Goal: Task Accomplishment & Management: Complete application form

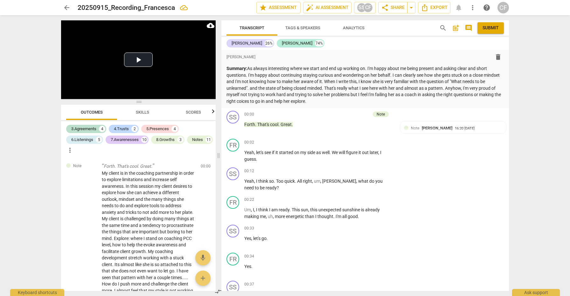
scroll to position [1502, 0]
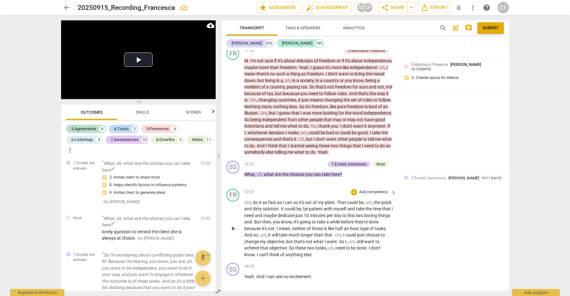
click at [235, 225] on span "play_arrow" at bounding box center [233, 229] width 8 height 8
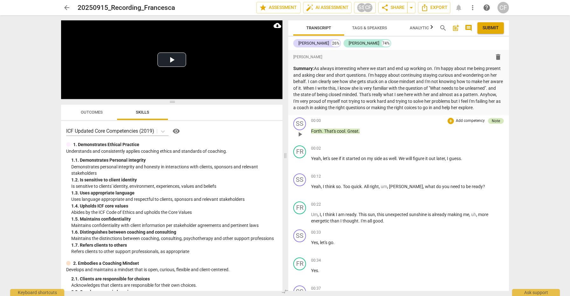
click at [494, 124] on div "Note" at bounding box center [496, 121] width 8 height 6
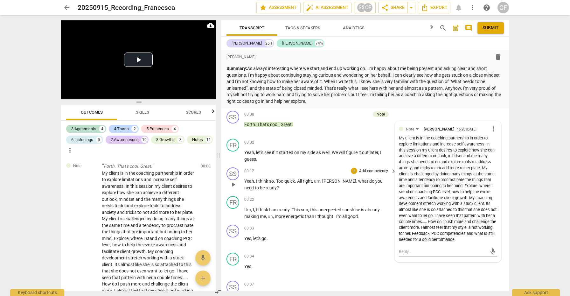
click at [340, 173] on div "00:12 + Add competency keyboard_arrow_right" at bounding box center [320, 170] width 153 height 7
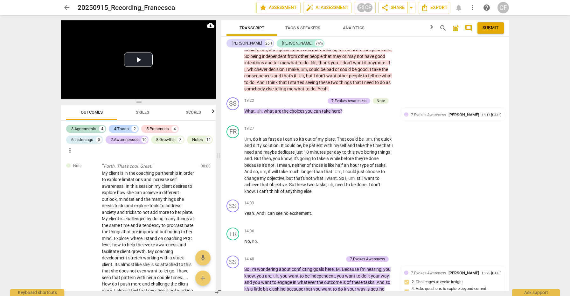
scroll to position [1564, 0]
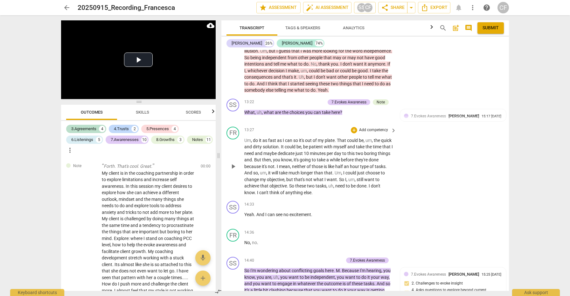
click at [232, 163] on span "play_arrow" at bounding box center [233, 167] width 8 height 8
click at [128, 62] on button "Play Video" at bounding box center [138, 60] width 29 height 14
click at [135, 60] on button "Play Video" at bounding box center [138, 60] width 29 height 14
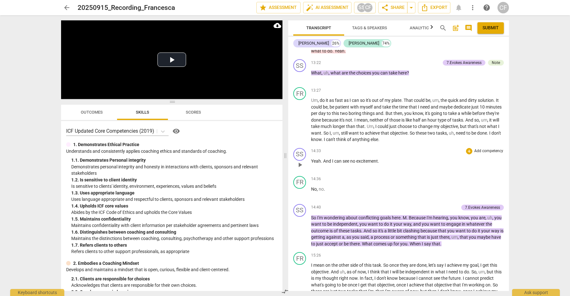
scroll to position [1419, 0]
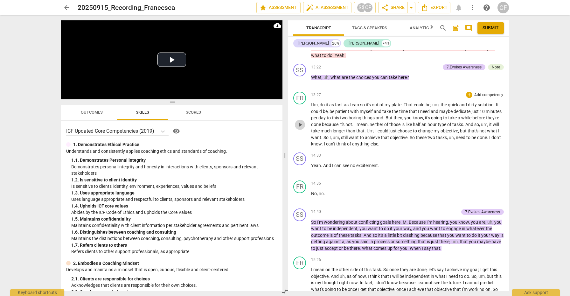
click at [300, 129] on span "play_arrow" at bounding box center [300, 125] width 8 height 8
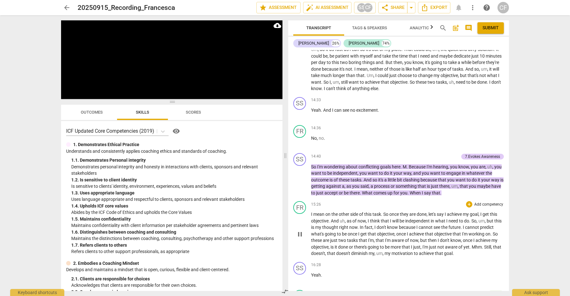
scroll to position [1476, 0]
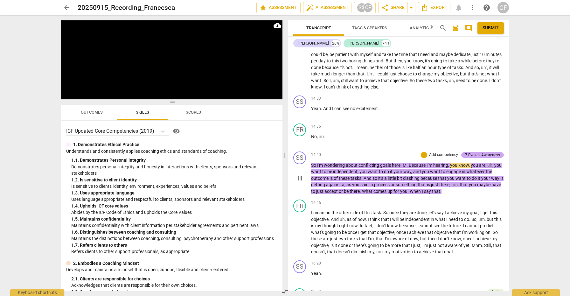
click at [486, 158] on div "7.Evokes Awareness" at bounding box center [482, 155] width 35 height 6
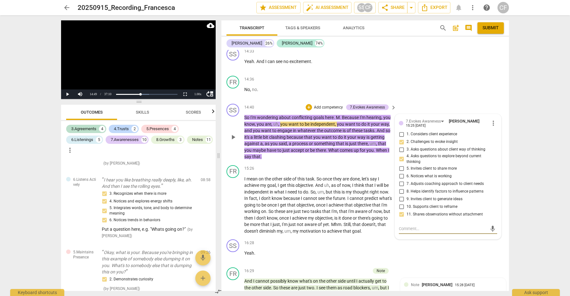
scroll to position [1715, 0]
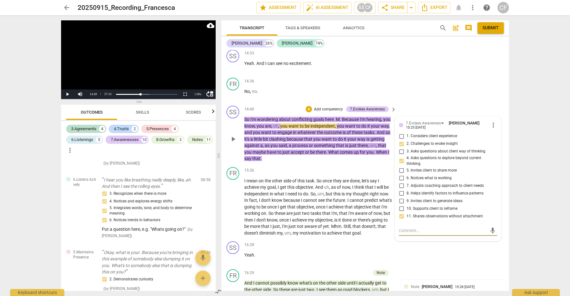
click at [231, 135] on span "play_arrow" at bounding box center [233, 139] width 8 height 8
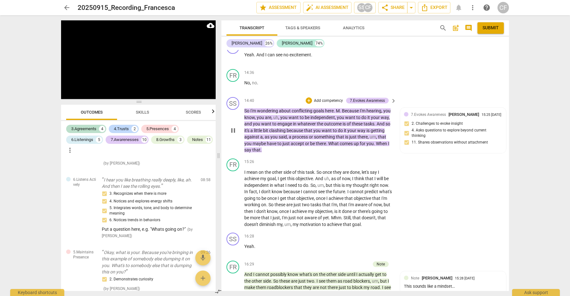
scroll to position [1726, 0]
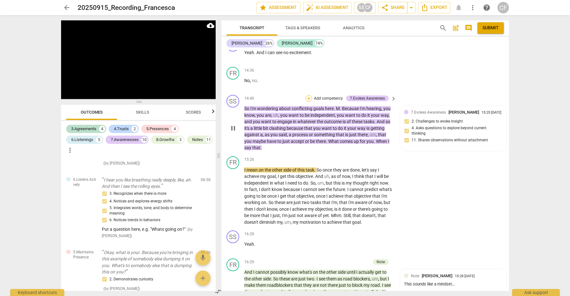
click at [307, 95] on div "+" at bounding box center [309, 98] width 6 height 6
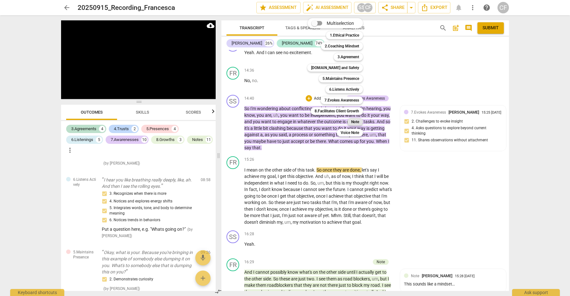
click at [357, 122] on b "Note" at bounding box center [355, 122] width 8 height 8
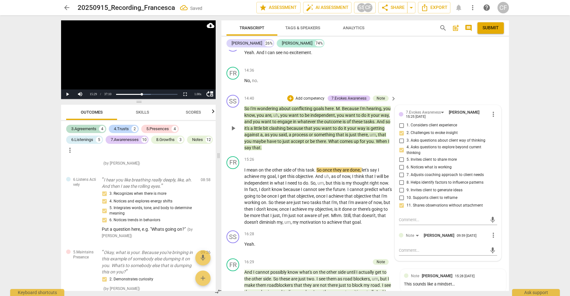
scroll to position [2019, 0]
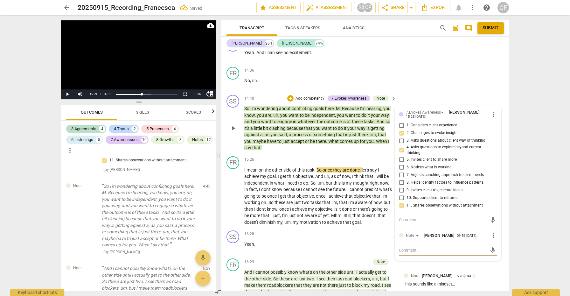
click at [420, 247] on textarea at bounding box center [443, 250] width 88 height 6
type textarea "I"
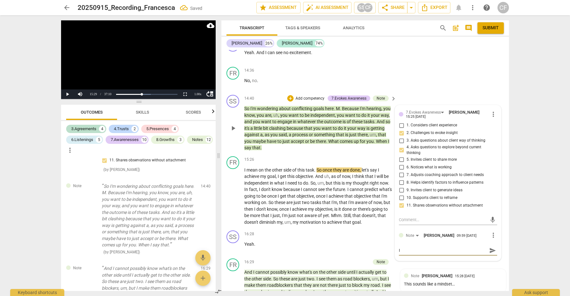
type textarea "I a"
type textarea "I ap"
type textarea "I app"
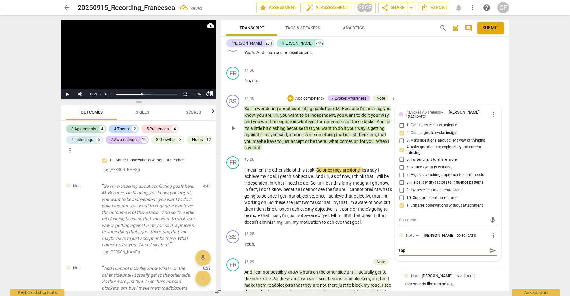
type textarea "I app"
type textarea "I appr"
type textarea "I appre"
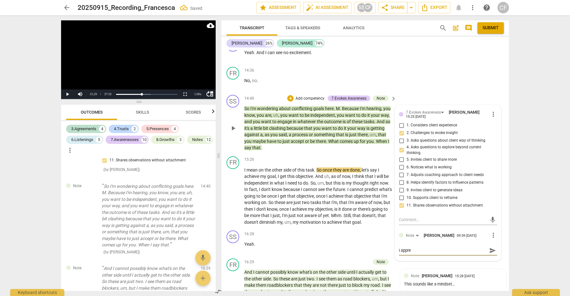
type textarea "I apprec"
type textarea "I appreci"
type textarea "I apprecia"
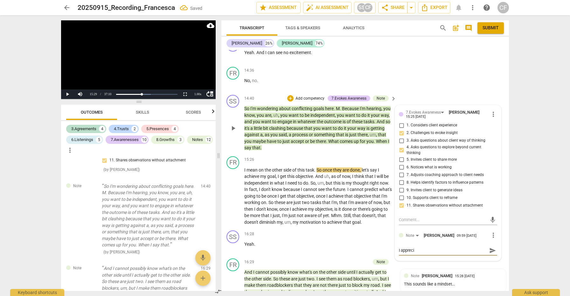
type textarea "I apprecia"
type textarea "I appreciat"
type textarea "I appreciate"
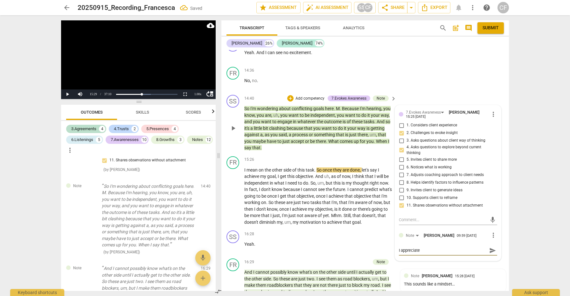
type textarea "I appreciate"
type textarea "I appreciate t"
type textarea "I appreciate th"
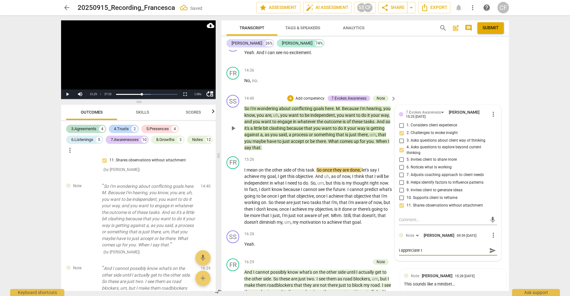
type textarea "I appreciate th"
type textarea "I appreciate the"
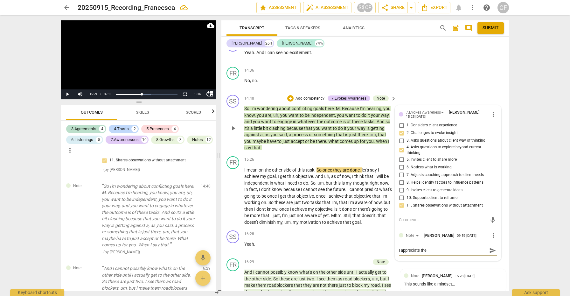
type textarea "I appreciate the o"
type textarea "I appreciate the ob"
type textarea "I appreciate the obs"
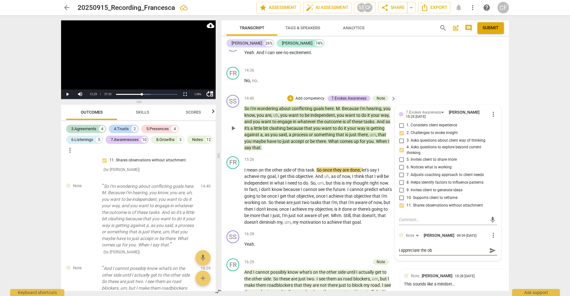
type textarea "I appreciate the obs"
type textarea "I appreciate the obse"
type textarea "I appreciate the obser"
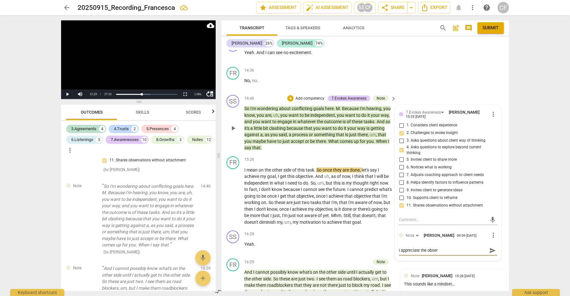
type textarea "I appreciate the observ"
type textarea "I appreciate the observa"
type textarea "I appreciate the observat"
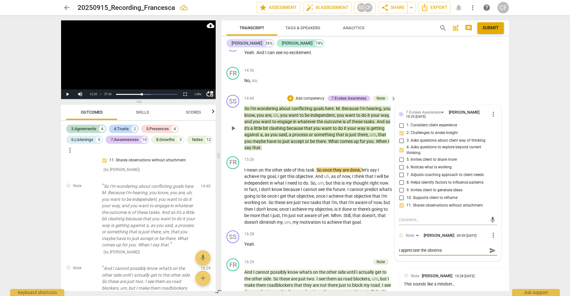
type textarea "I appreciate the observat"
type textarea "I appreciate the observati"
type textarea "I appreciate the observatio"
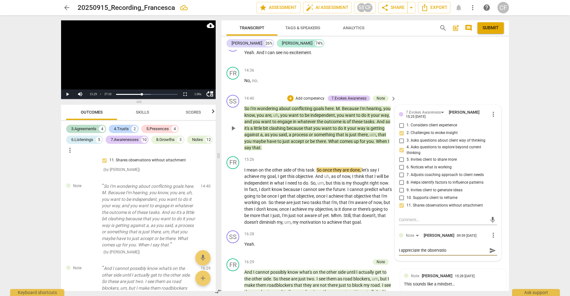
type textarea "I appreciate the observation"
type textarea "I appreciate the observation a"
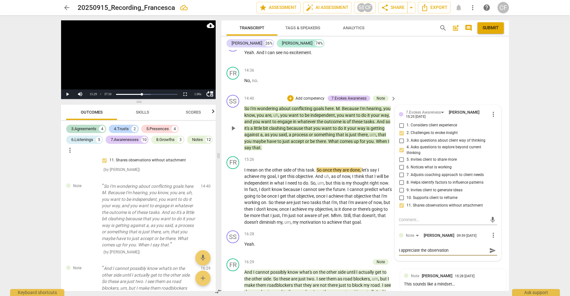
type textarea "I appreciate the observation a"
type textarea "I appreciate the observation an"
type textarea "I appreciate the observation and"
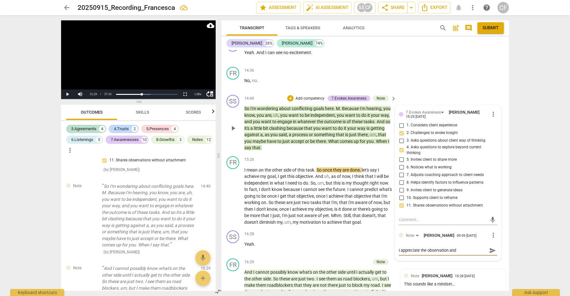
type textarea "I appreciate the observation and"
type textarea "I appreciate the observation and t"
type textarea "I appreciate the observation and th"
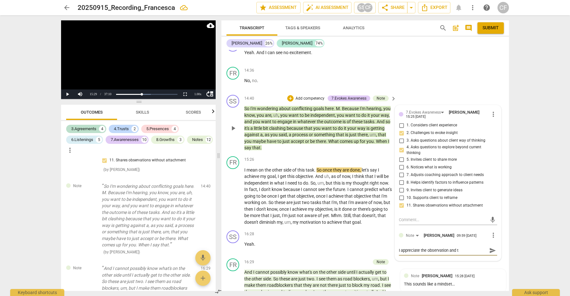
type textarea "I appreciate the observation and th"
type textarea "I appreciate the observation and the"
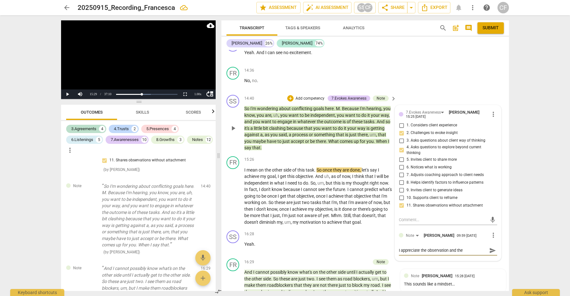
type textarea "I appreciate the observation and the i"
type textarea "I appreciate the observation and the in"
type textarea "I appreciate the observation and the inv"
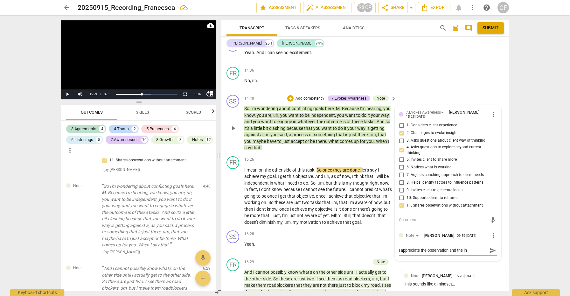
type textarea "I appreciate the observation and the inv"
type textarea "I appreciate the observation and the invi"
type textarea "I appreciate the observation and the invit"
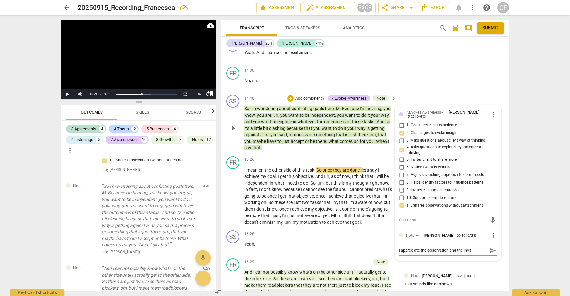
type textarea "I appreciate the observation and the invita"
type textarea "I appreciate the observation and the invitat"
type textarea "I appreciate the observation and the invitati"
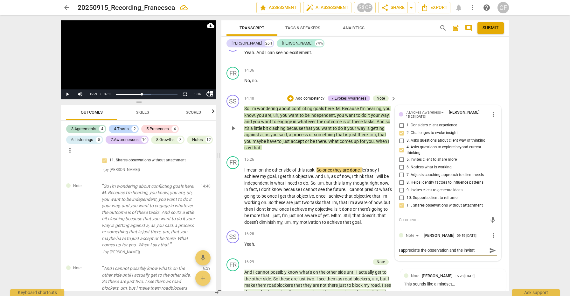
type textarea "I appreciate the observation and the invitati"
type textarea "I appreciate the observation and the invitatio"
type textarea "I appreciate the observation and the invitation"
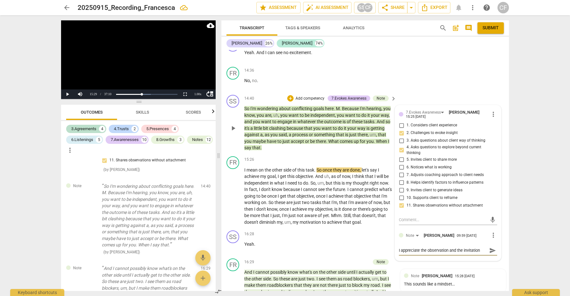
type textarea "I appreciate the observation and the invitation"
type textarea "I appreciate the observation and the invitation t"
type textarea "I appreciate the observation and the invitation to"
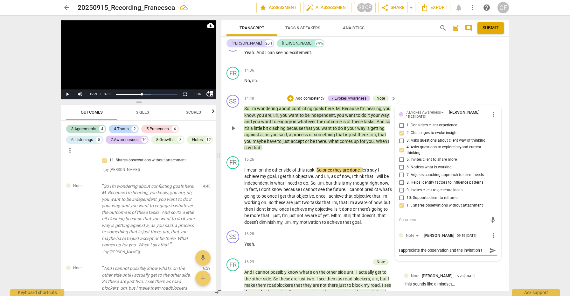
type textarea "I appreciate the observation and the invitation to"
type textarea "I appreciate the observation and the invitation to s"
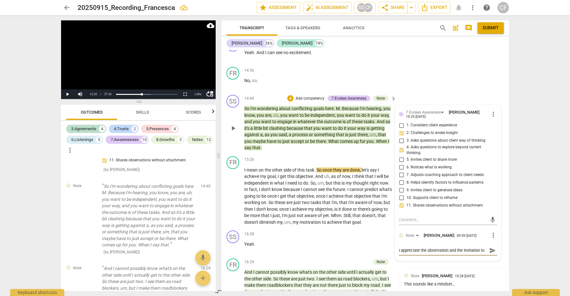
type textarea "I appreciate the observation and the invitation to s"
type textarea "I appreciate the observation and the invitation to se"
type textarea "I appreciate the observation and the invitation to see"
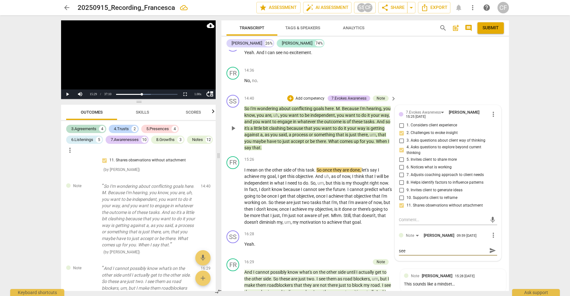
type textarea "I appreciate the observation and the invitation to see"
type textarea "I appreciate the observation and the invitation to see w"
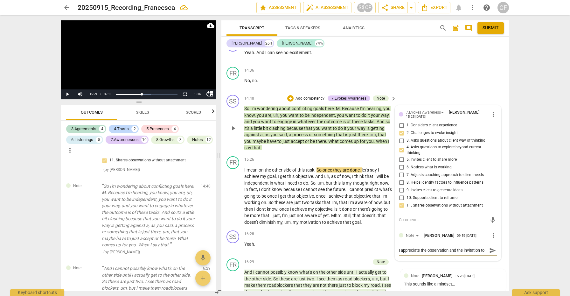
type textarea "I appreciate the observation and the invitation to see wh"
type textarea "I appreciate the observation and the invitation to see wha"
type textarea "I appreciate the observation and the invitation to see what"
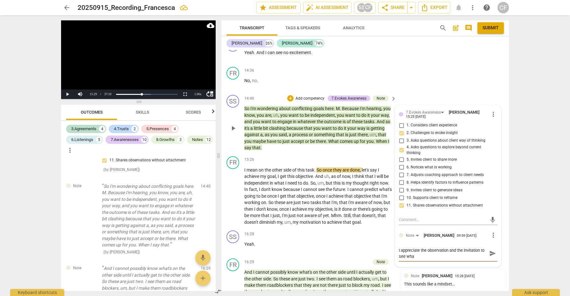
type textarea "I appreciate the observation and the invitation to see what"
type textarea "I appreciate the observation and the invitation to see what c"
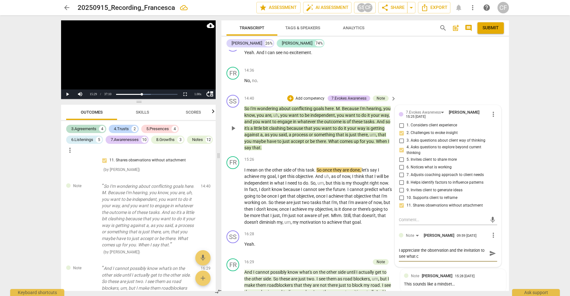
type textarea "I appreciate the observation and the invitation to see what co"
type textarea "I appreciate the observation and the invitation to see what com"
type textarea "I appreciate the observation and the invitation to see what come"
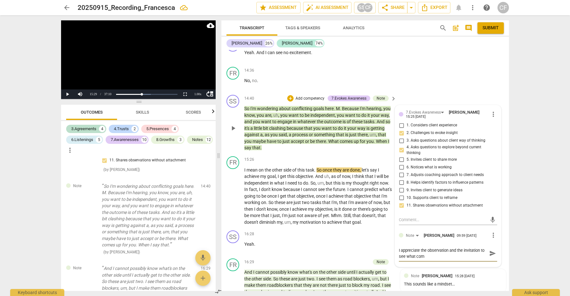
type textarea "I appreciate the observation and the invitation to see what come"
type textarea "I appreciate the observation and the invitation to see what comes"
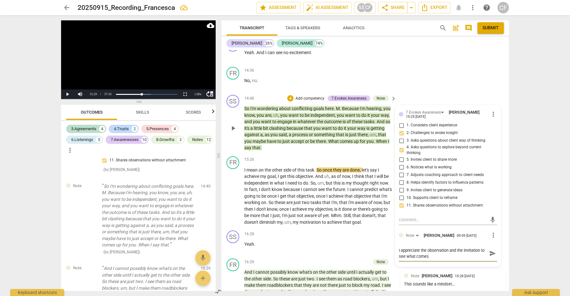
type textarea "I appreciate the observation and the invitation to see what comes u"
type textarea "I appreciate the observation and the invitation to see what comes up"
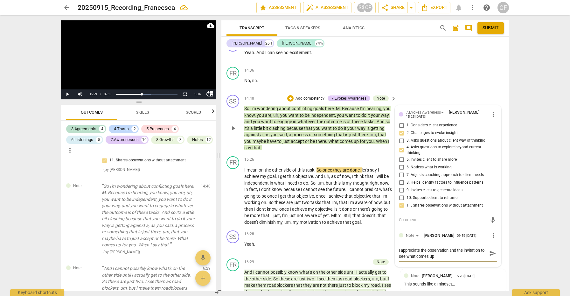
type textarea "I appreciate the observation and the invitation to see what comes up"
type textarea "I appreciate the observation and the invitation to see what comes up f"
type textarea "I appreciate the observation and the invitation to see what comes up fo"
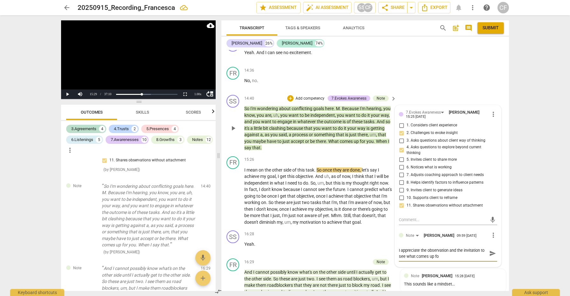
type textarea "I appreciate the observation and the invitation to see what comes up for"
type textarea "I appreciate the observation and the invitation to see what comes up for h"
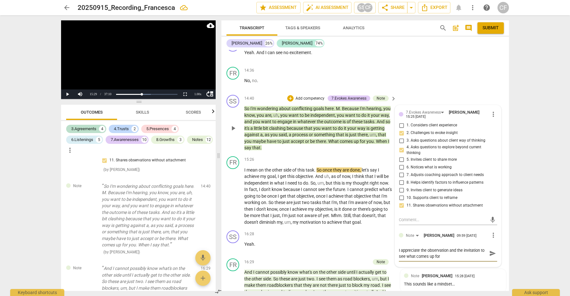
type textarea "I appreciate the observation and the invitation to see what comes up for h"
type textarea "I appreciate the observation and the invitation to see what comes up for he"
type textarea "I appreciate the observation and the invitation to see what comes up for her"
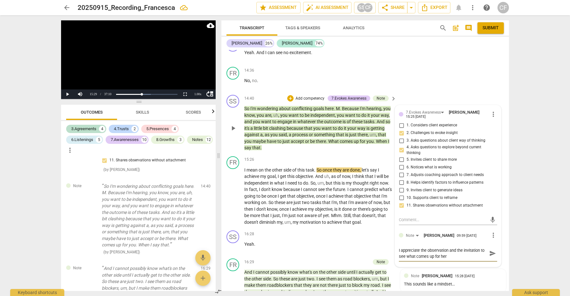
type textarea "I appreciate the observation and the invitation to see what comes up for her."
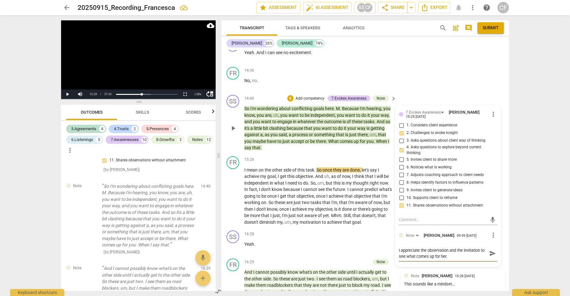
type textarea "I appreciate the observation and the invitation to see what comes up for her."
type textarea "I appreciate the observation and the invitation to see what comes up for her. I"
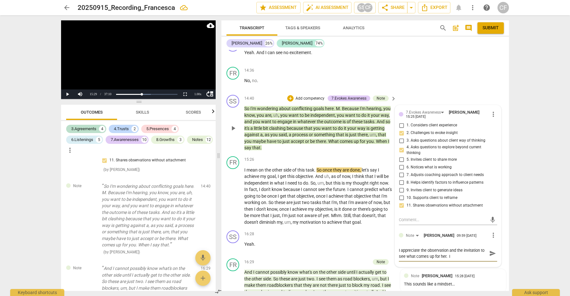
type textarea "I appreciate the observation and the invitation to see what comes up for her. I…"
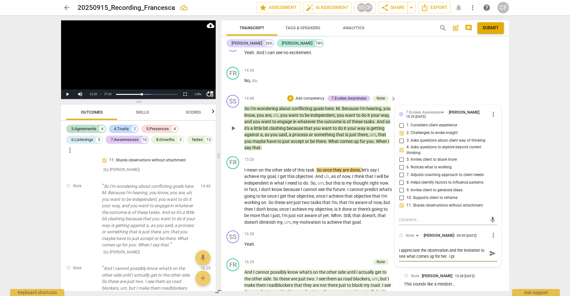
type textarea "I appreciate the observation and the invitation to see what comes up for her. I…"
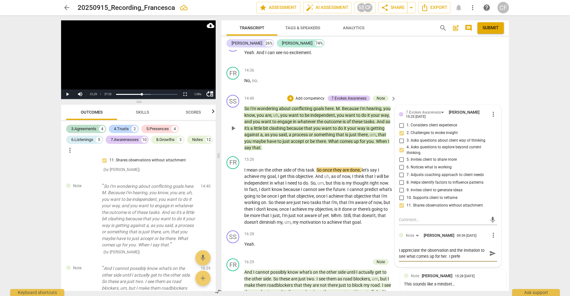
type textarea "I appreciate the observation and the invitation to see what comes up for her. I…"
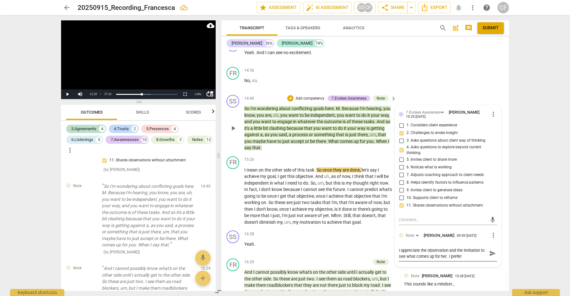
type textarea "I appreciate the observation and the invitation to see what comes up for her. I…"
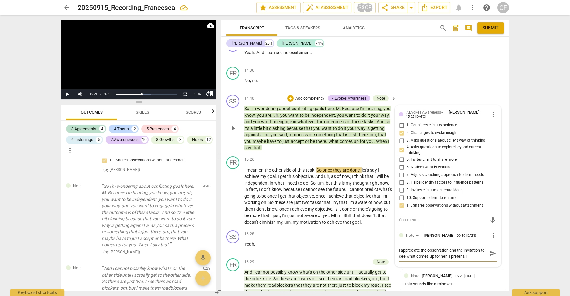
type textarea "I appreciate the observation and the invitation to see what comes up for her. I…"
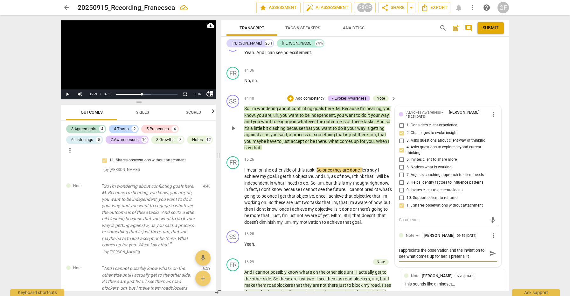
type textarea "I appreciate the observation and the invitation to see what comes up for her. I…"
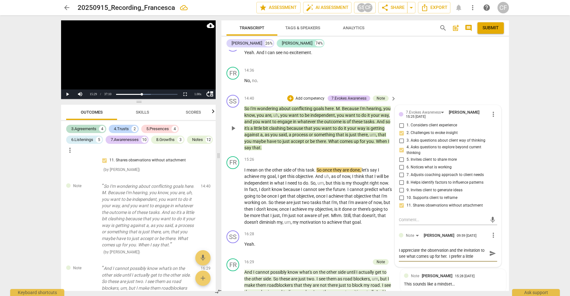
type textarea "I appreciate the observation and the invitation to see what comes up for her. I…"
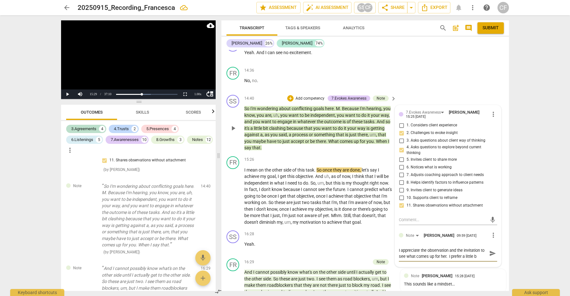
type textarea "I appreciate the observation and the invitation to see what comes up for her. I…"
click at [491, 256] on span "send" at bounding box center [493, 259] width 7 height 7
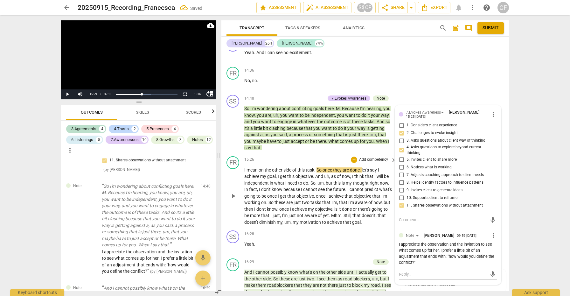
click at [233, 192] on span "play_arrow" at bounding box center [233, 196] width 8 height 8
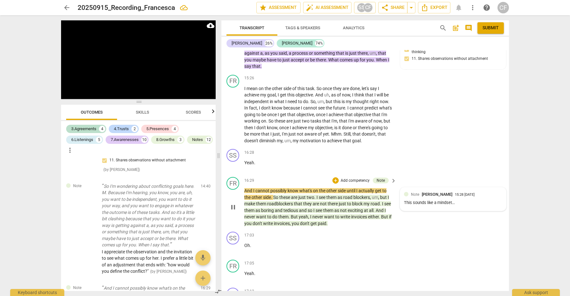
scroll to position [1816, 0]
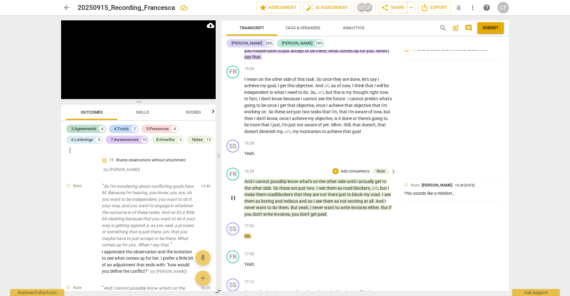
click at [234, 194] on span "pause" at bounding box center [233, 198] width 8 height 8
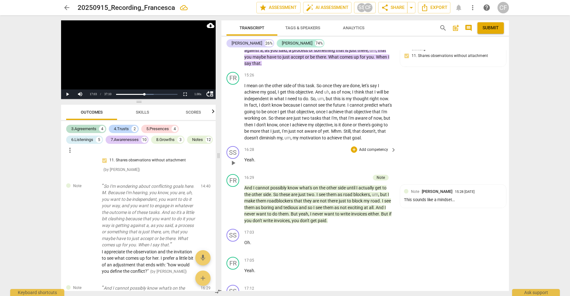
scroll to position [1809, 0]
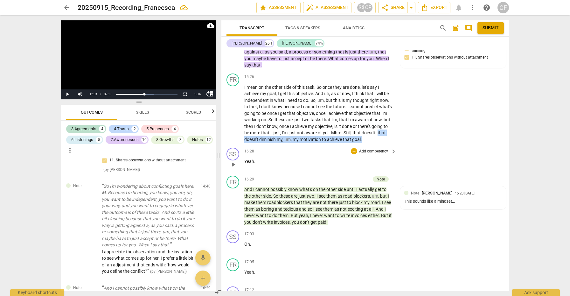
drag, startPoint x: 260, startPoint y: 115, endPoint x: 357, endPoint y: 125, distance: 97.5
click at [357, 125] on div "format_bold format_list_bulleted [PERSON_NAME] delete Summary: As always intere…" at bounding box center [366, 170] width 288 height 241
click at [392, 107] on div "+" at bounding box center [394, 107] width 6 height 6
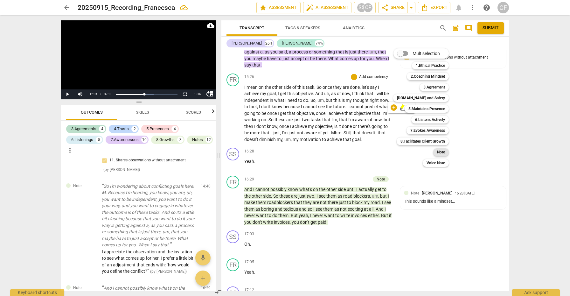
click at [444, 152] on b "Note" at bounding box center [441, 152] width 8 height 8
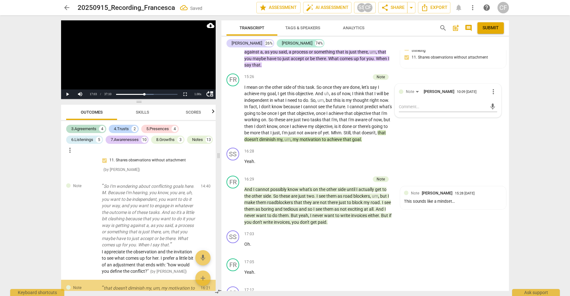
scroll to position [2097, 0]
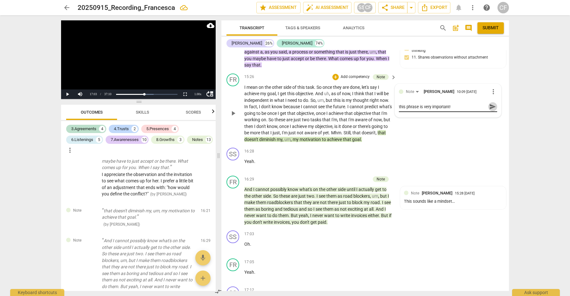
click at [490, 103] on span "send" at bounding box center [493, 106] width 7 height 7
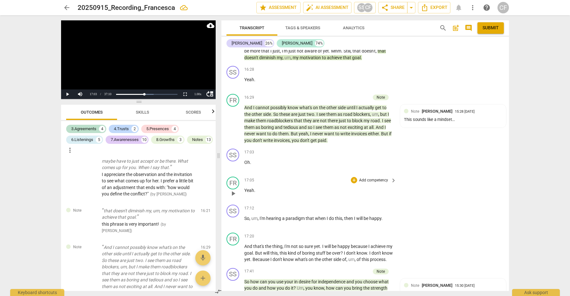
scroll to position [1892, 0]
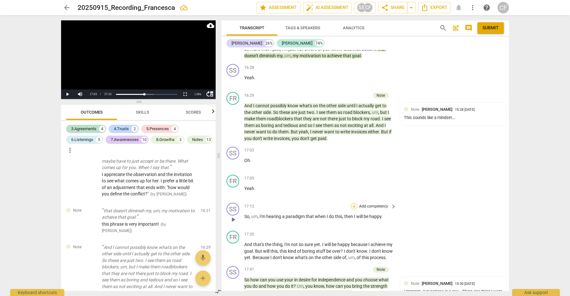
click at [353, 203] on div "+" at bounding box center [354, 206] width 6 height 6
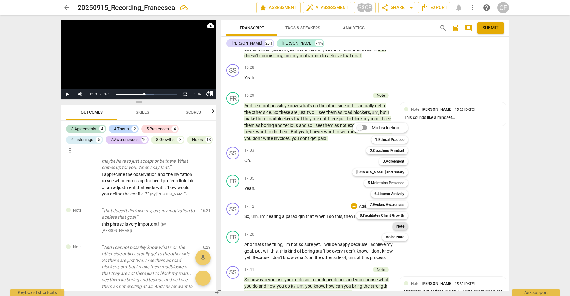
click at [400, 225] on b "Note" at bounding box center [401, 226] width 8 height 8
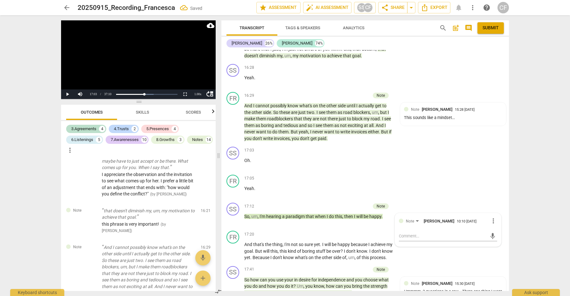
scroll to position [2207, 0]
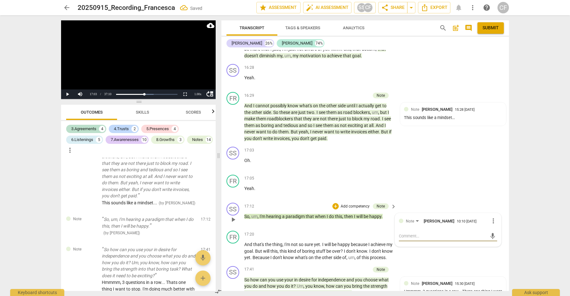
click at [412, 233] on textarea at bounding box center [443, 236] width 88 height 6
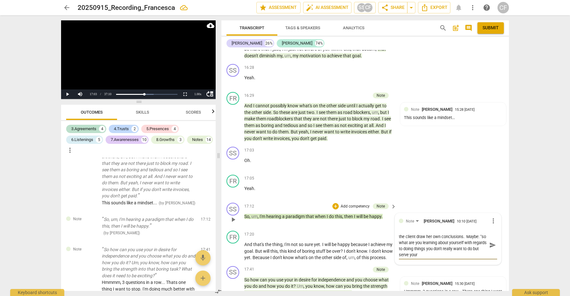
scroll to position [6, 0]
click at [493, 245] on span "send" at bounding box center [493, 248] width 7 height 7
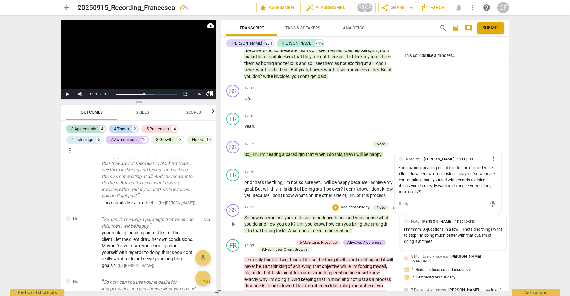
scroll to position [1957, 0]
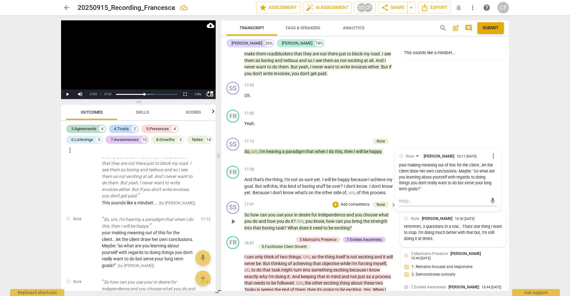
click at [444, 224] on div "Hmmmm, 3 questions in a row... Thats one thing I want to stop. I'm doing much b…" at bounding box center [453, 233] width 98 height 18
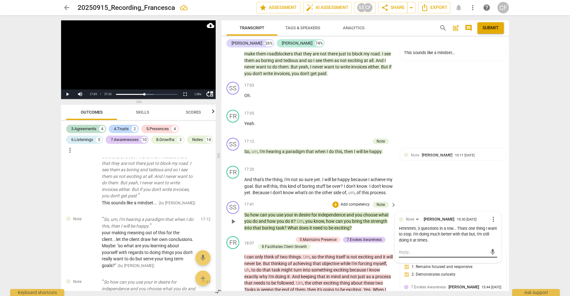
click at [413, 249] on textarea at bounding box center [443, 252] width 88 height 6
click at [490, 249] on span "send" at bounding box center [493, 252] width 7 height 7
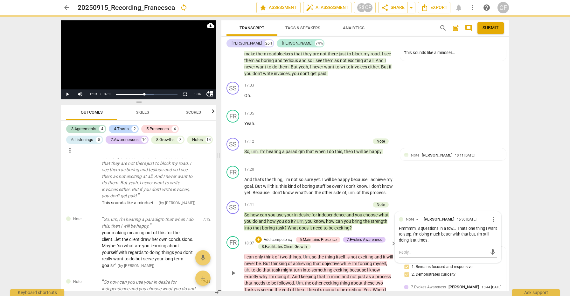
scroll to position [0, 0]
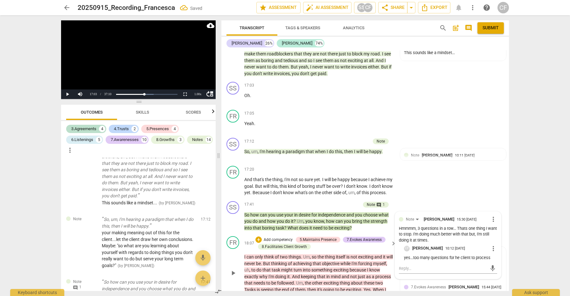
click at [236, 269] on span "play_arrow" at bounding box center [233, 273] width 8 height 8
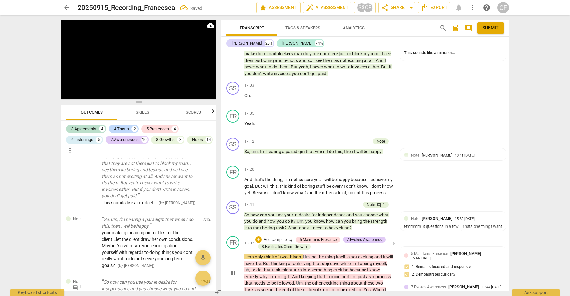
scroll to position [2016, 0]
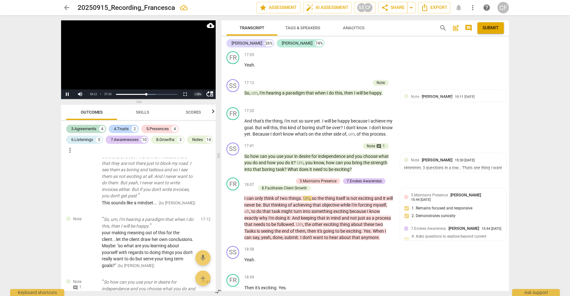
click at [198, 95] on div "1.00 x" at bounding box center [198, 94] width 13 height 10
click at [198, 77] on li "1.5x" at bounding box center [198, 79] width 13 height 7
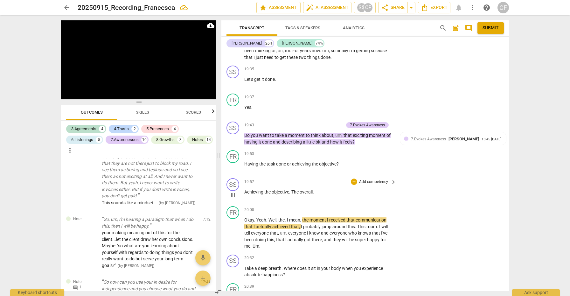
scroll to position [2332, 0]
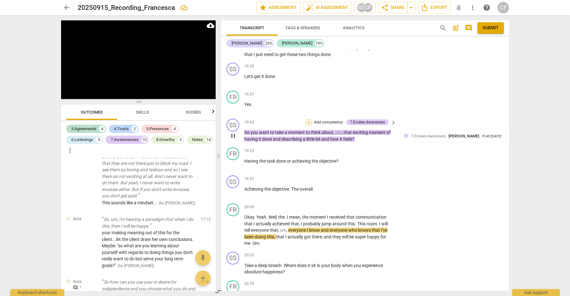
click at [308, 119] on div "+" at bounding box center [309, 122] width 6 height 6
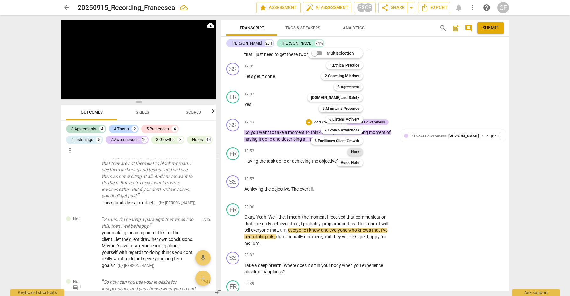
click at [357, 153] on b "Note" at bounding box center [355, 152] width 8 height 8
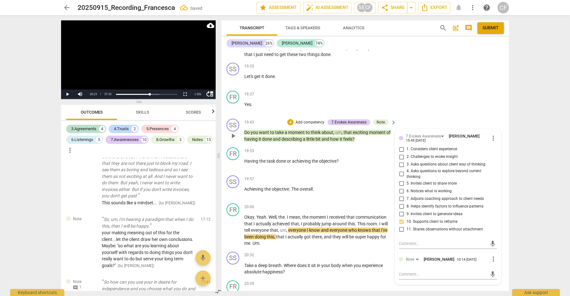
scroll to position [2711, 0]
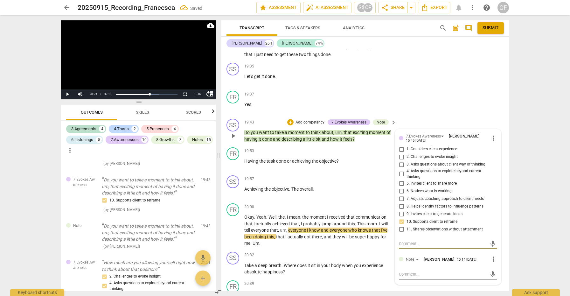
click at [418, 271] on textarea at bounding box center [443, 274] width 88 height 6
click at [490, 274] on span "send" at bounding box center [493, 277] width 7 height 7
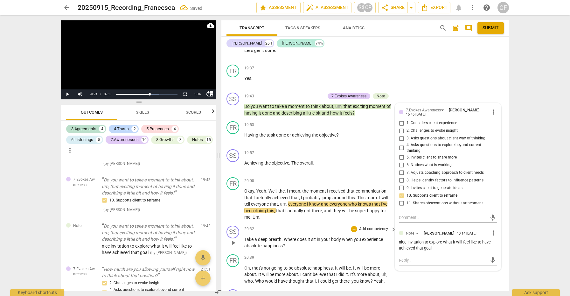
scroll to position [2359, 0]
click at [328, 251] on div "FR play_arrow pause 20:39 + Add competency keyboard_arrow_right Oh , that's not…" at bounding box center [366, 268] width 288 height 35
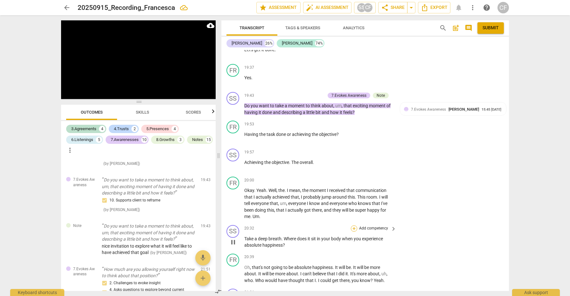
click at [354, 225] on div "+" at bounding box center [354, 228] width 6 height 6
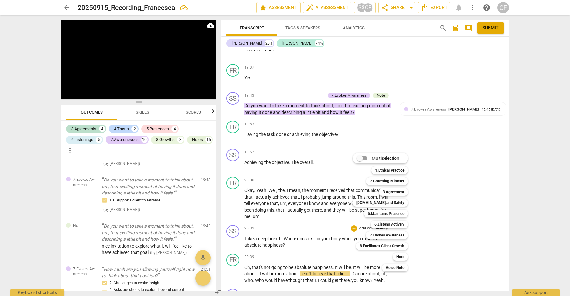
click at [339, 228] on div at bounding box center [285, 148] width 570 height 296
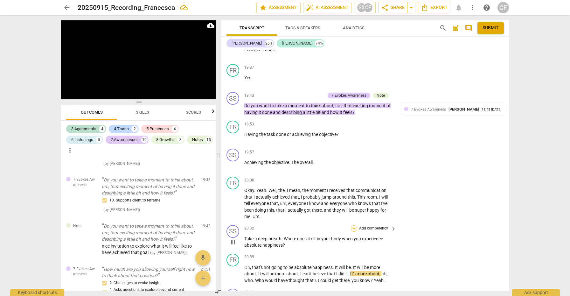
click at [352, 225] on div "+" at bounding box center [354, 228] width 6 height 6
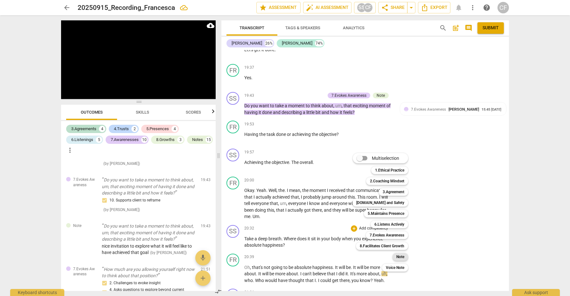
click at [402, 257] on b "Note" at bounding box center [401, 257] width 8 height 8
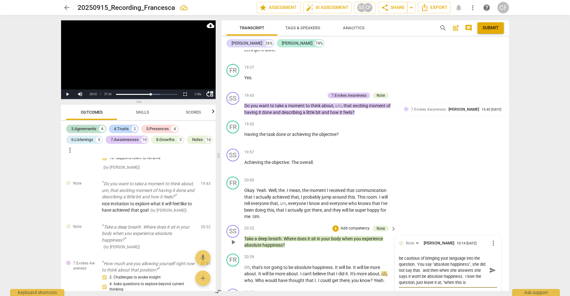
scroll to position [5, 0]
click at [491, 267] on span "send" at bounding box center [493, 270] width 7 height 7
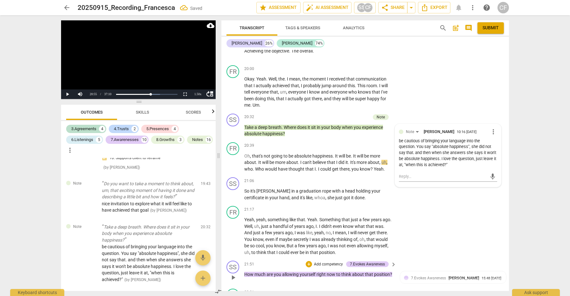
scroll to position [2472, 0]
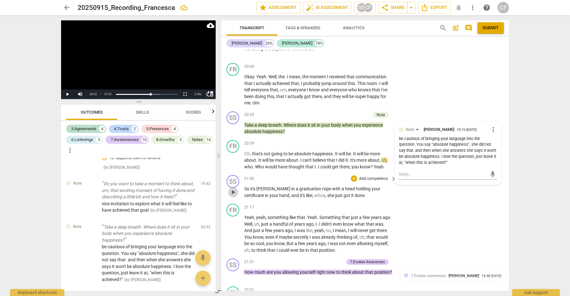
click at [234, 188] on span "play_arrow" at bounding box center [233, 192] width 8 height 8
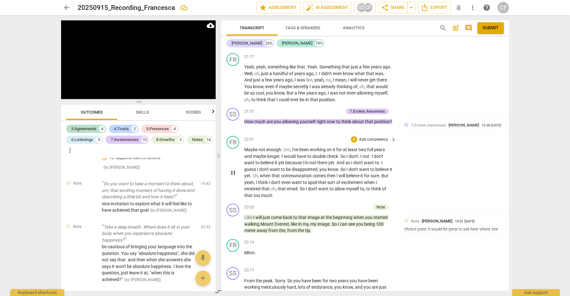
scroll to position [2627, 0]
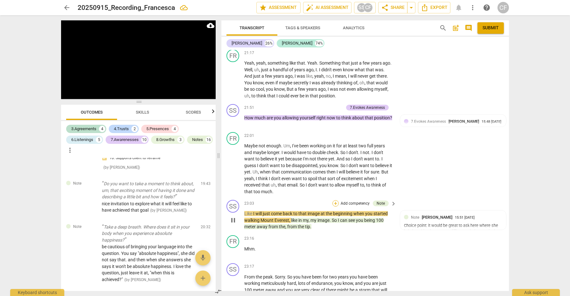
click at [334, 200] on div "+" at bounding box center [336, 203] width 6 height 6
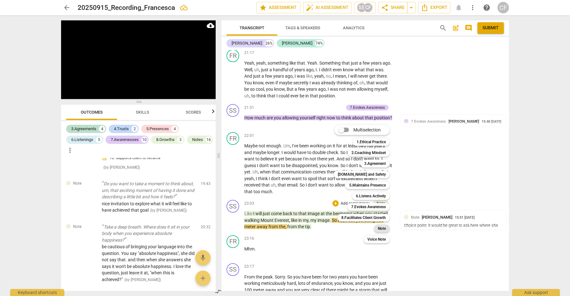
click at [384, 229] on b "Note" at bounding box center [382, 229] width 8 height 8
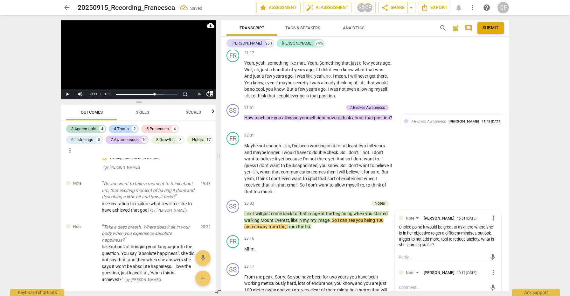
scroll to position [2958, 0]
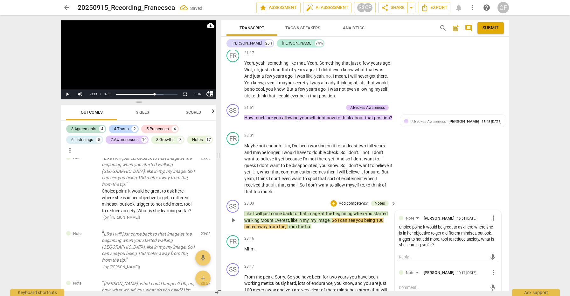
click at [412, 285] on textarea at bounding box center [443, 288] width 88 height 6
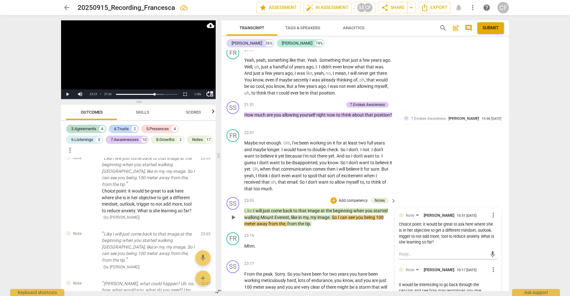
click at [452, 289] on textarea "it would be interesting to go back through the session and see how may response…" at bounding box center [443, 297] width 88 height 30
click at [490, 293] on span "send" at bounding box center [493, 296] width 7 height 7
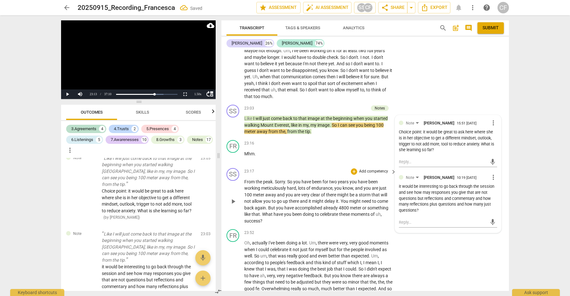
scroll to position [2723, 0]
click at [235, 197] on span "play_arrow" at bounding box center [233, 201] width 8 height 8
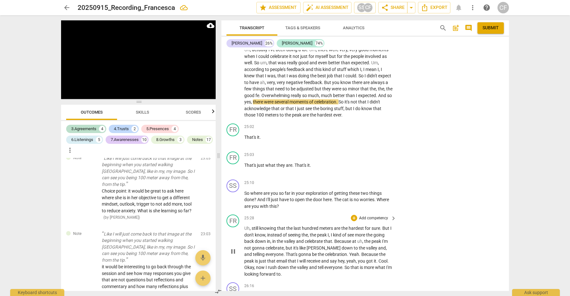
scroll to position [2920, 0]
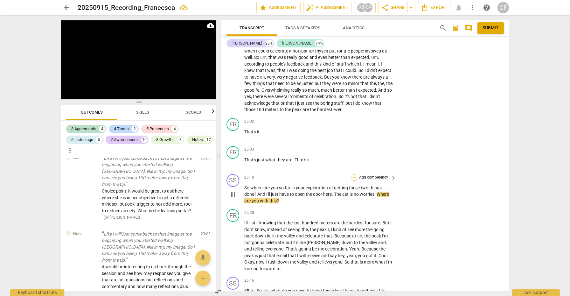
click at [355, 174] on div "+" at bounding box center [354, 177] width 6 height 6
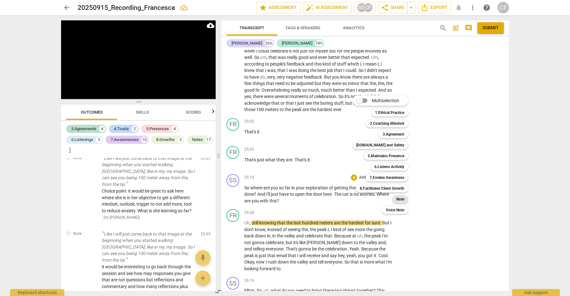
click at [406, 201] on div "Note" at bounding box center [401, 199] width 16 height 8
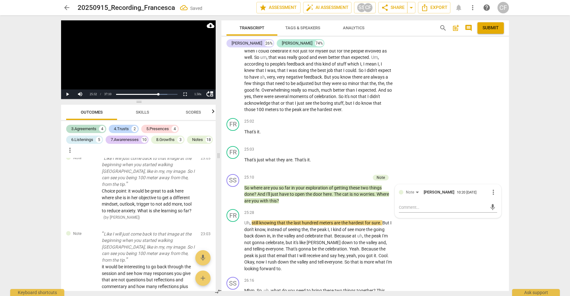
scroll to position [3032, 0]
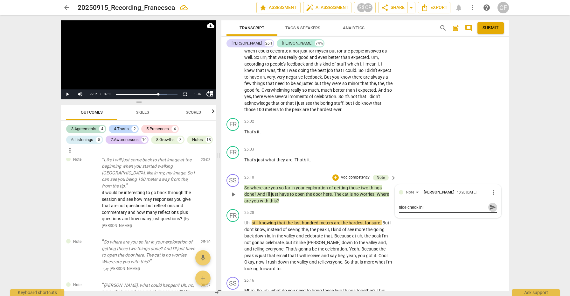
click at [490, 204] on span "send" at bounding box center [493, 207] width 7 height 7
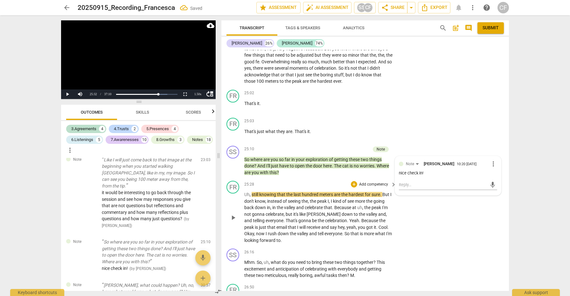
scroll to position [2951, 0]
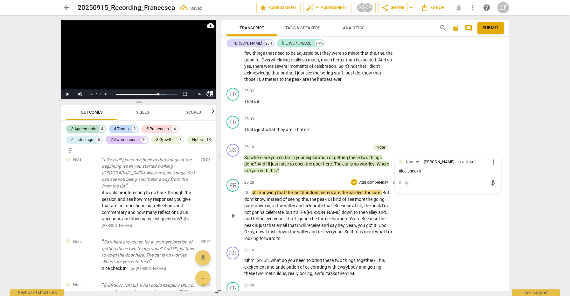
click at [234, 212] on span "play_arrow" at bounding box center [233, 216] width 8 height 8
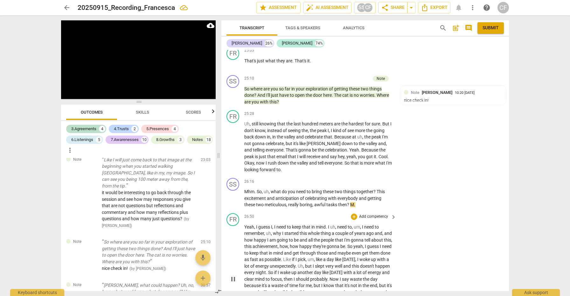
scroll to position [3020, 0]
click at [353, 177] on div "+" at bounding box center [354, 180] width 6 height 6
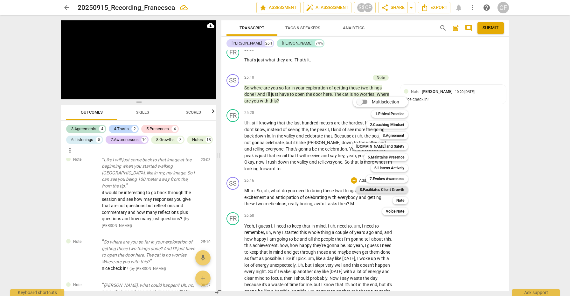
click at [389, 188] on b "8.Facilitates Client Growth" at bounding box center [382, 190] width 45 height 8
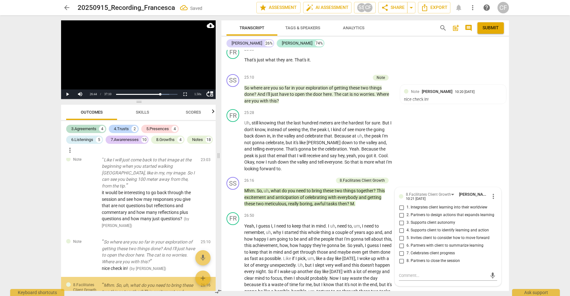
scroll to position [3078, 0]
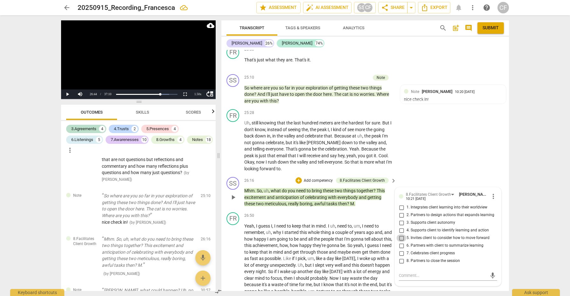
click at [400, 234] on input "5. Invites client to consider how to move forward" at bounding box center [402, 238] width 10 height 8
click at [233, 274] on span "play_arrow" at bounding box center [233, 278] width 8 height 8
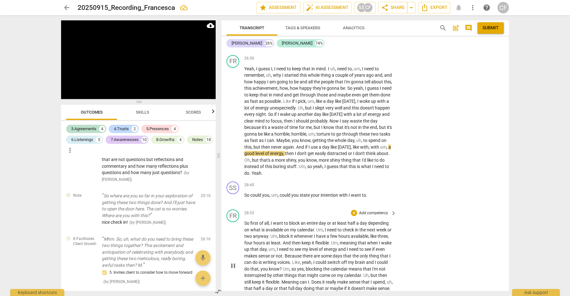
scroll to position [3179, 0]
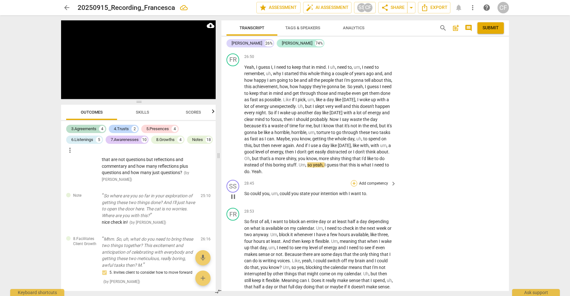
click at [355, 180] on div "+" at bounding box center [354, 183] width 6 height 6
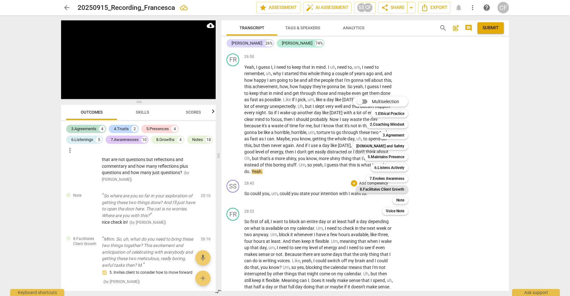
click at [400, 189] on b "8.Facilitates Client Growth" at bounding box center [382, 190] width 45 height 8
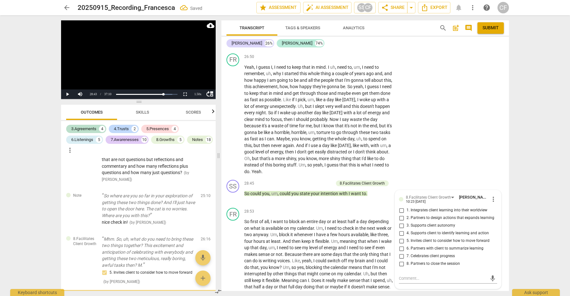
scroll to position [3130, 0]
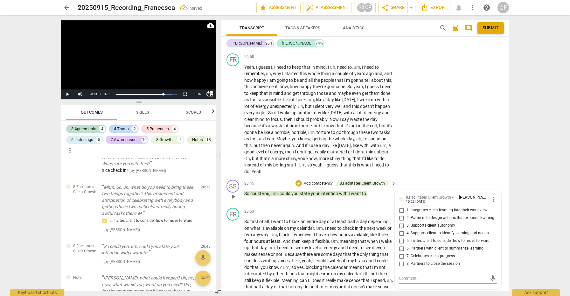
click at [400, 222] on input "3. Supports client autonomy" at bounding box center [402, 226] width 10 height 8
click at [234, 193] on span "play_arrow" at bounding box center [233, 197] width 8 height 8
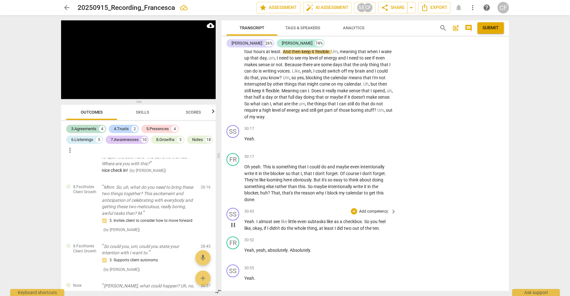
scroll to position [3378, 0]
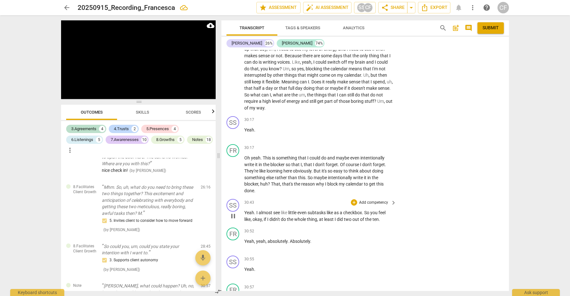
click at [229, 212] on span "pause" at bounding box center [233, 216] width 8 height 8
click at [230, 212] on span "play_arrow" at bounding box center [233, 216] width 8 height 8
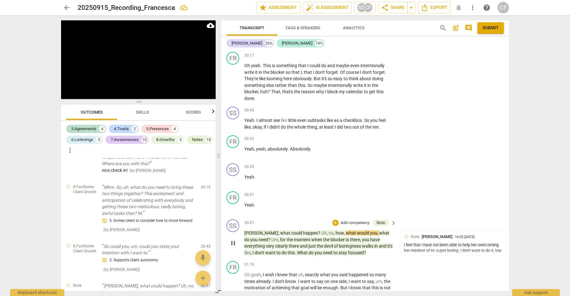
scroll to position [3505, 0]
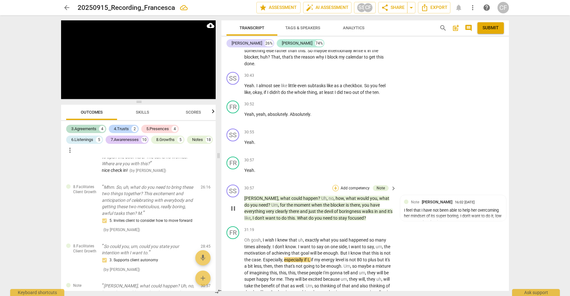
click at [335, 185] on div "+" at bounding box center [336, 188] width 6 height 6
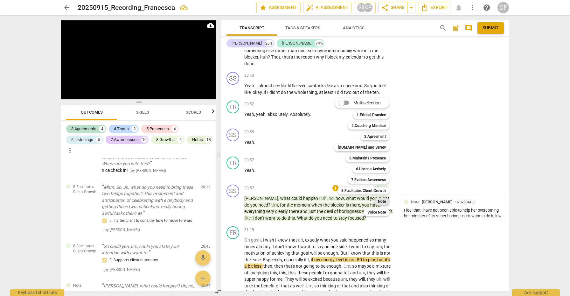
click at [378, 198] on b "Note" at bounding box center [382, 202] width 8 height 8
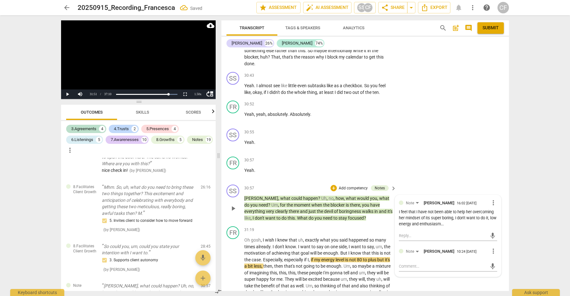
scroll to position [3265, 0]
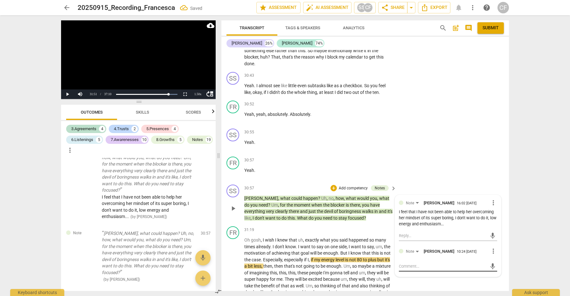
click at [438, 263] on textarea at bounding box center [443, 266] width 88 height 6
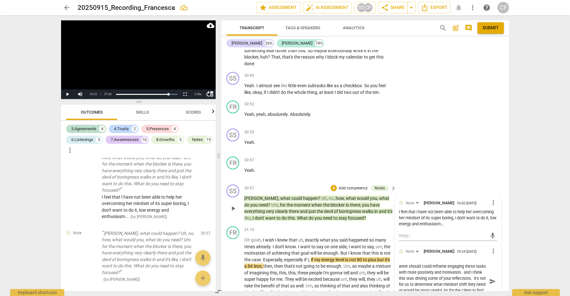
scroll to position [6, 0]
click at [491, 281] on span "send" at bounding box center [493, 284] width 7 height 7
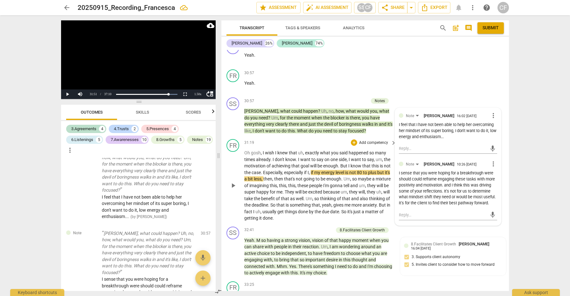
scroll to position [3594, 0]
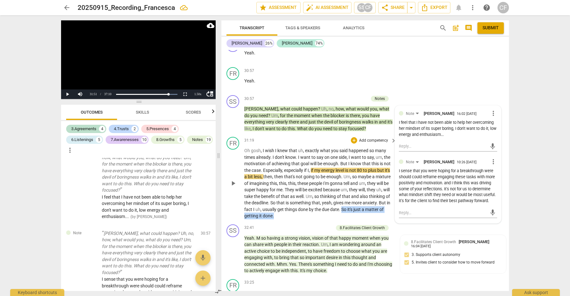
drag, startPoint x: 383, startPoint y: 176, endPoint x: 324, endPoint y: 185, distance: 59.9
click at [322, 184] on p "Oh gosh , I wish I knew that uh , exactly what you said happened so many times …" at bounding box center [318, 183] width 149 height 72
click at [318, 173] on div "+" at bounding box center [317, 174] width 6 height 6
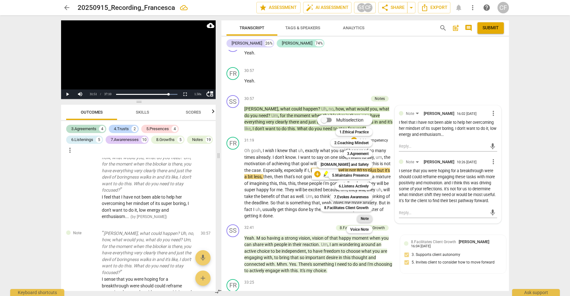
click at [367, 220] on b "Note" at bounding box center [365, 219] width 8 height 8
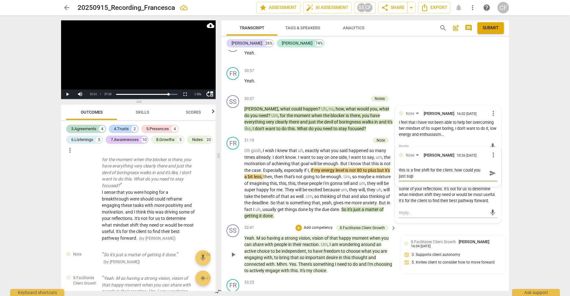
scroll to position [0, 0]
click at [490, 170] on span "send" at bounding box center [493, 173] width 7 height 7
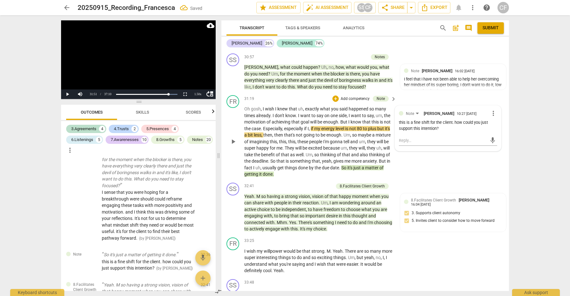
scroll to position [3646, 0]
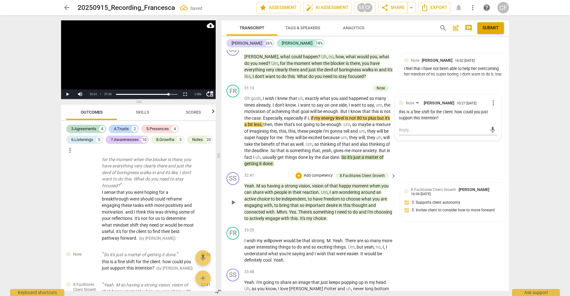
click at [232, 199] on span "play_arrow" at bounding box center [233, 203] width 8 height 8
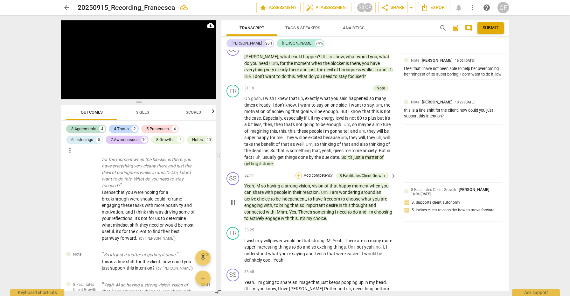
click at [298, 173] on div "+" at bounding box center [299, 176] width 6 height 6
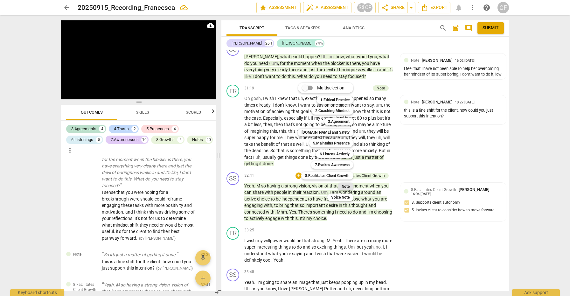
click at [347, 187] on b "Note" at bounding box center [346, 187] width 8 height 8
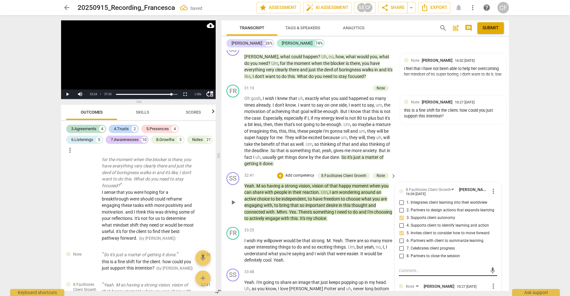
scroll to position [3511, 0]
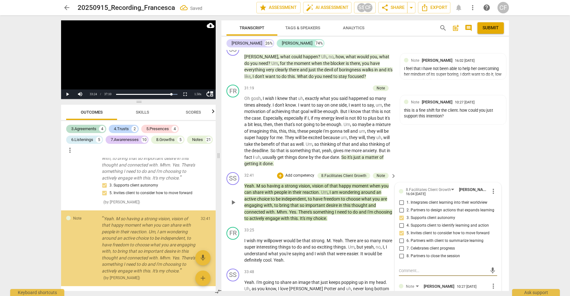
click at [415, 296] on textarea at bounding box center [443, 301] width 88 height 6
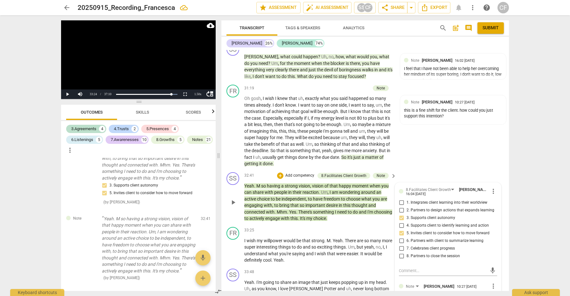
scroll to position [0, 0]
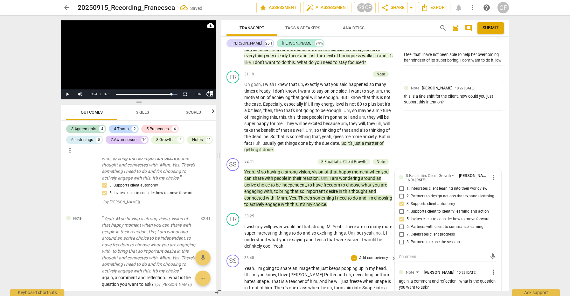
scroll to position [3666, 0]
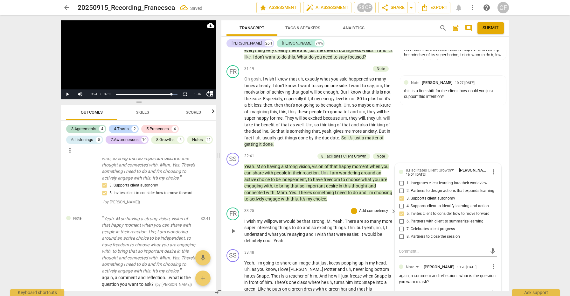
click at [234, 227] on span "play_arrow" at bounding box center [233, 231] width 8 height 8
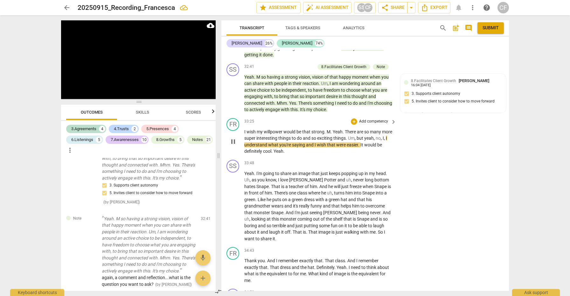
scroll to position [3756, 0]
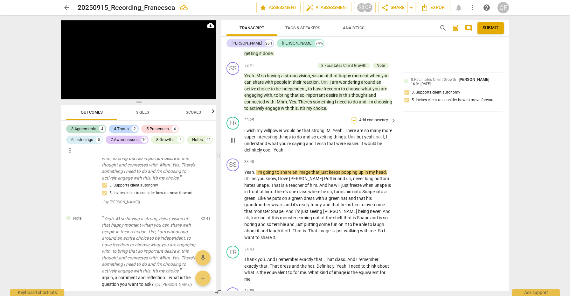
click at [355, 117] on div "+" at bounding box center [354, 120] width 6 height 6
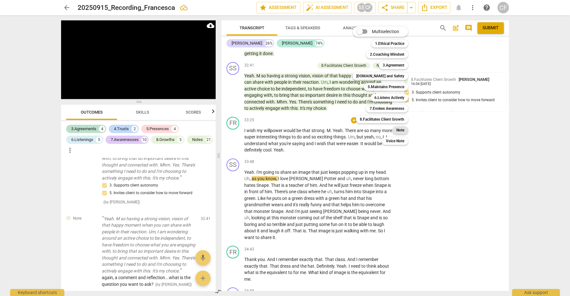
click at [400, 130] on b "Note" at bounding box center [401, 130] width 8 height 8
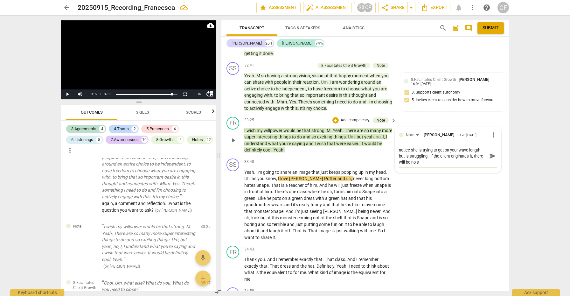
scroll to position [0, 0]
click at [490, 152] on span "send" at bounding box center [493, 155] width 7 height 7
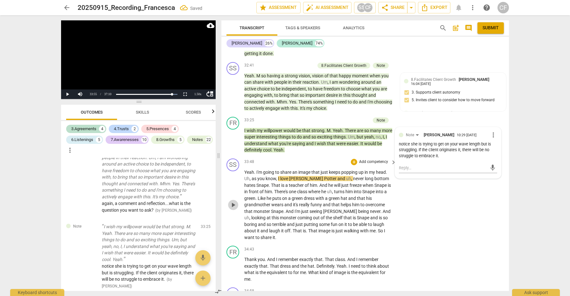
click at [232, 201] on span "play_arrow" at bounding box center [233, 205] width 8 height 8
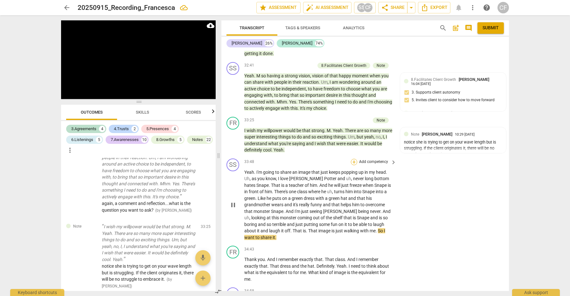
click at [352, 159] on div "+" at bounding box center [354, 162] width 6 height 6
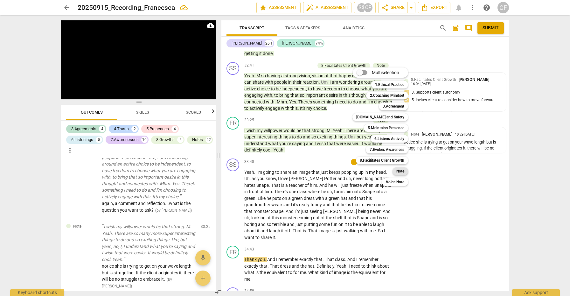
click at [402, 172] on b "Note" at bounding box center [401, 171] width 8 height 8
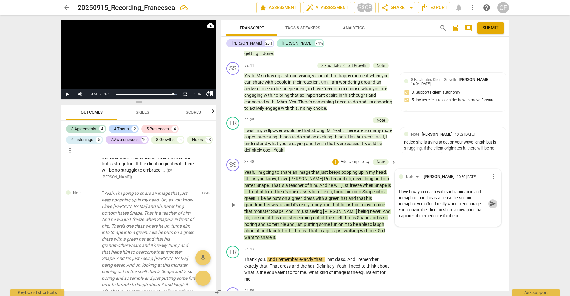
click at [492, 200] on span "send" at bounding box center [493, 203] width 7 height 7
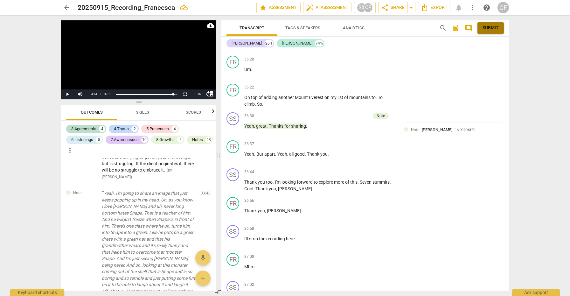
click at [485, 29] on span "Submit" at bounding box center [491, 28] width 16 height 6
click at [68, 94] on button "Pause" at bounding box center [67, 94] width 13 height 10
